Goal: Ask a question

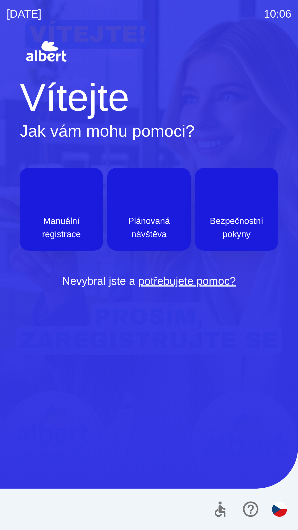
click at [260, 498] on div at bounding box center [249, 509] width 81 height 23
click at [60, 147] on div "Vítejte Jak vám mohu pomoci? Manuální registrace Plánovaná návštěva Bezpečnostn…" at bounding box center [149, 181] width 258 height 215
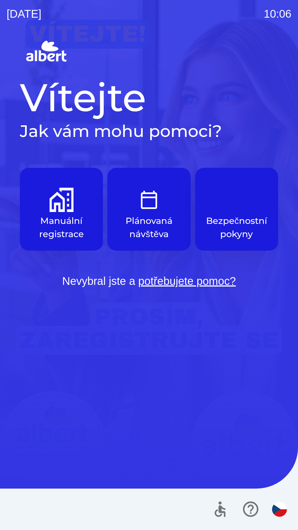
click at [290, 527] on div at bounding box center [149, 508] width 298 height 41
click at [285, 527] on div at bounding box center [149, 508] width 298 height 41
click at [55, 1] on div "[DATE] 10:06" at bounding box center [149, 14] width 285 height 28
click at [83, 49] on img at bounding box center [149, 52] width 258 height 26
click at [55, 134] on h2 "Jak vám mohu pomoci?" at bounding box center [149, 131] width 258 height 20
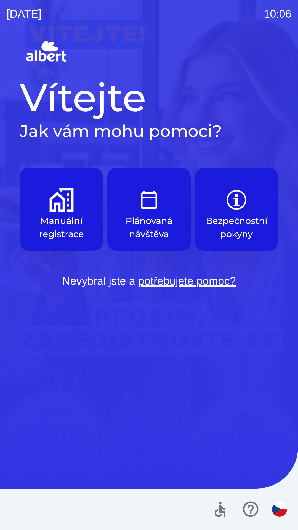
click at [38, 529] on div at bounding box center [149, 508] width 298 height 41
click at [259, 27] on div "[DATE] 10:06" at bounding box center [149, 14] width 285 height 28
click at [286, 83] on div "Vítejte Jak vám mohu pomoci? Manuální registrace Plánovaná návštěva Bezpečnostn…" at bounding box center [149, 284] width 285 height 491
click at [234, 105] on h1 "Vítejte" at bounding box center [149, 97] width 258 height 47
click at [293, 526] on div at bounding box center [149, 508] width 298 height 41
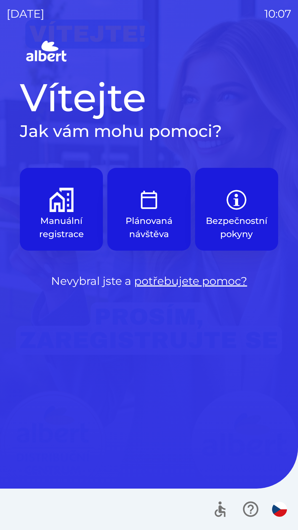
click at [280, 17] on p "10:07" at bounding box center [277, 14] width 27 height 17
